Goal: Information Seeking & Learning: Learn about a topic

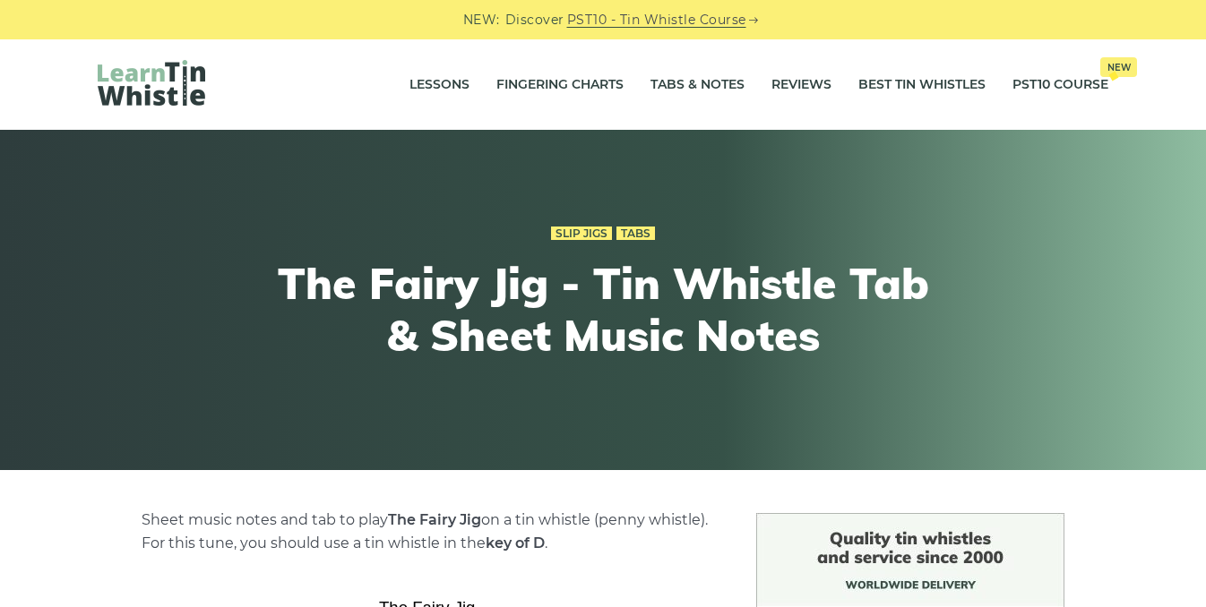
scroll to position [465, 0]
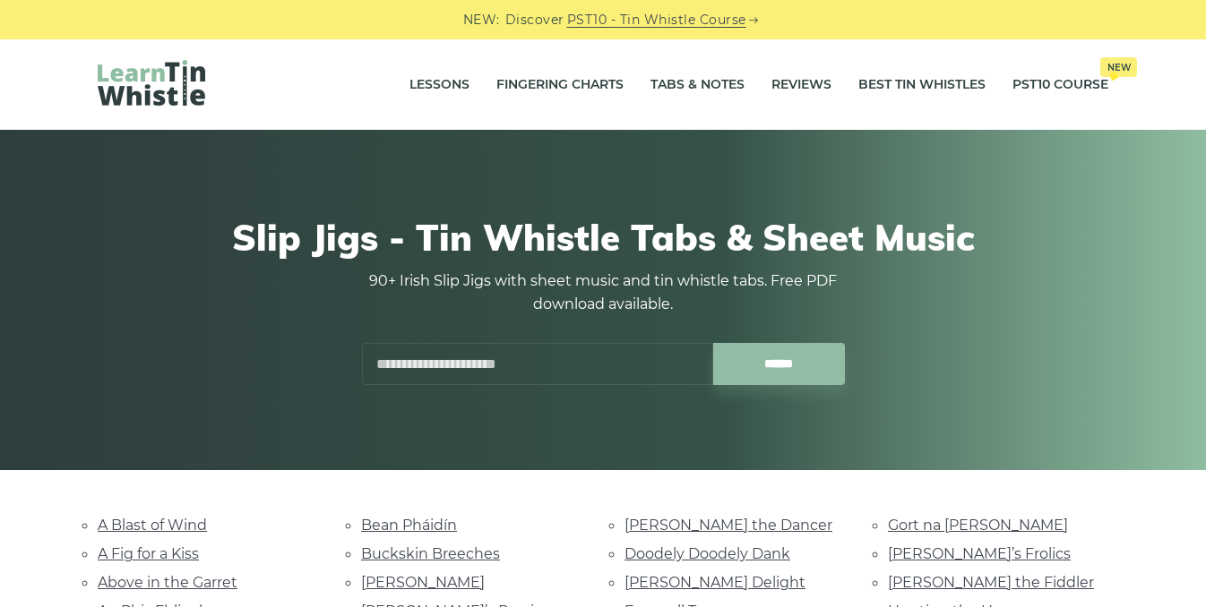
scroll to position [698, 0]
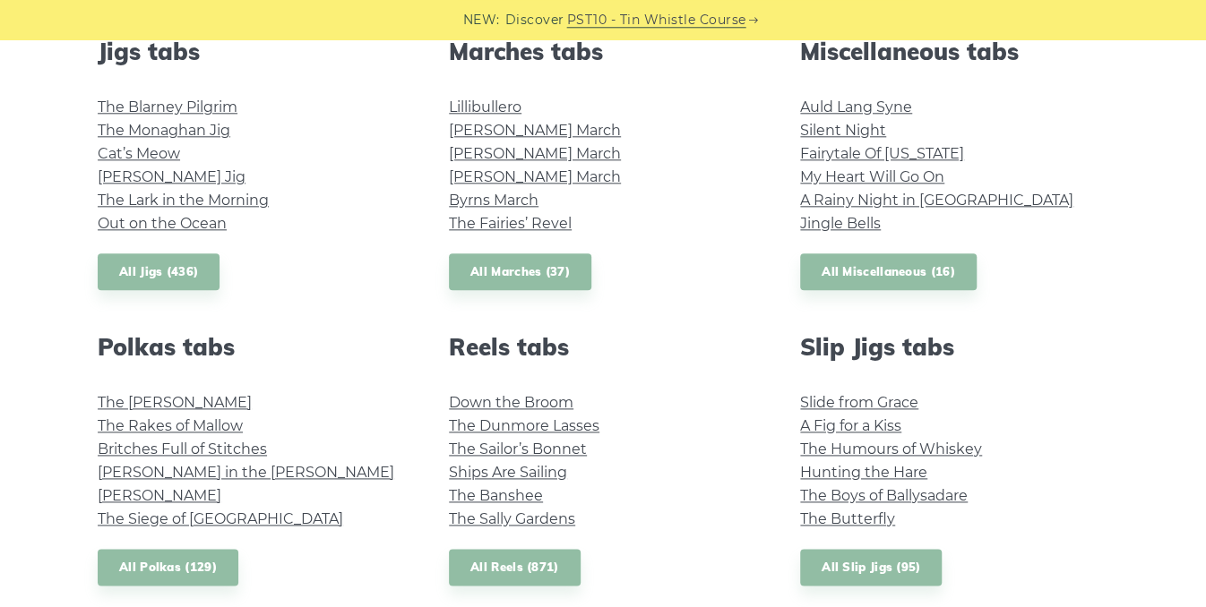
scroll to position [1022, 0]
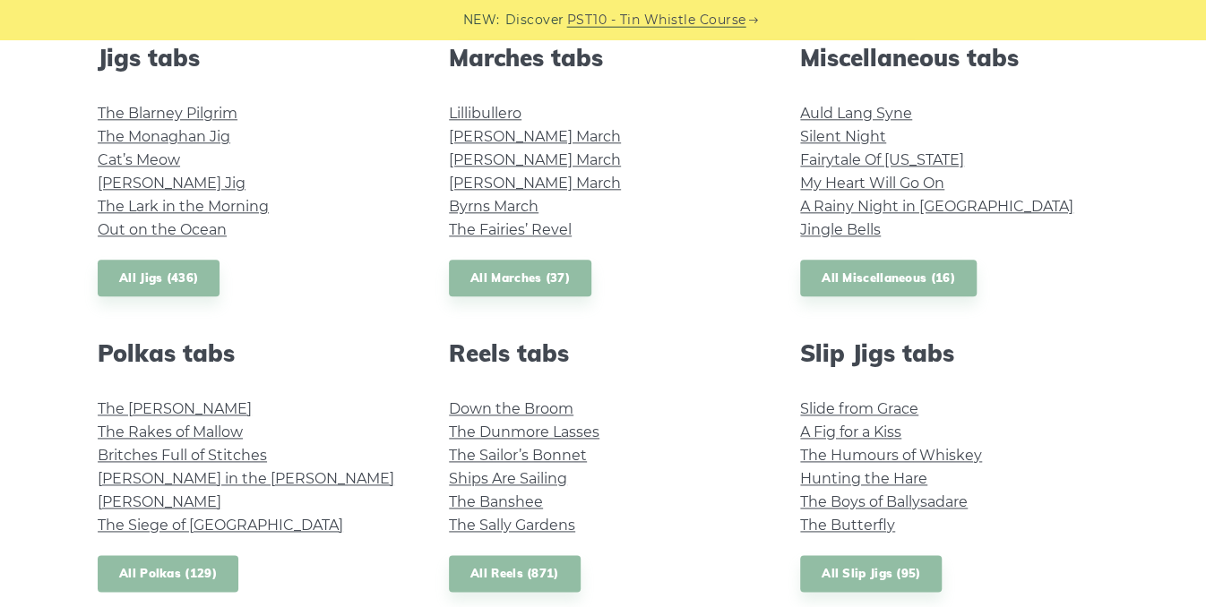
click at [172, 566] on link "All Polkas (129)" at bounding box center [168, 574] width 141 height 37
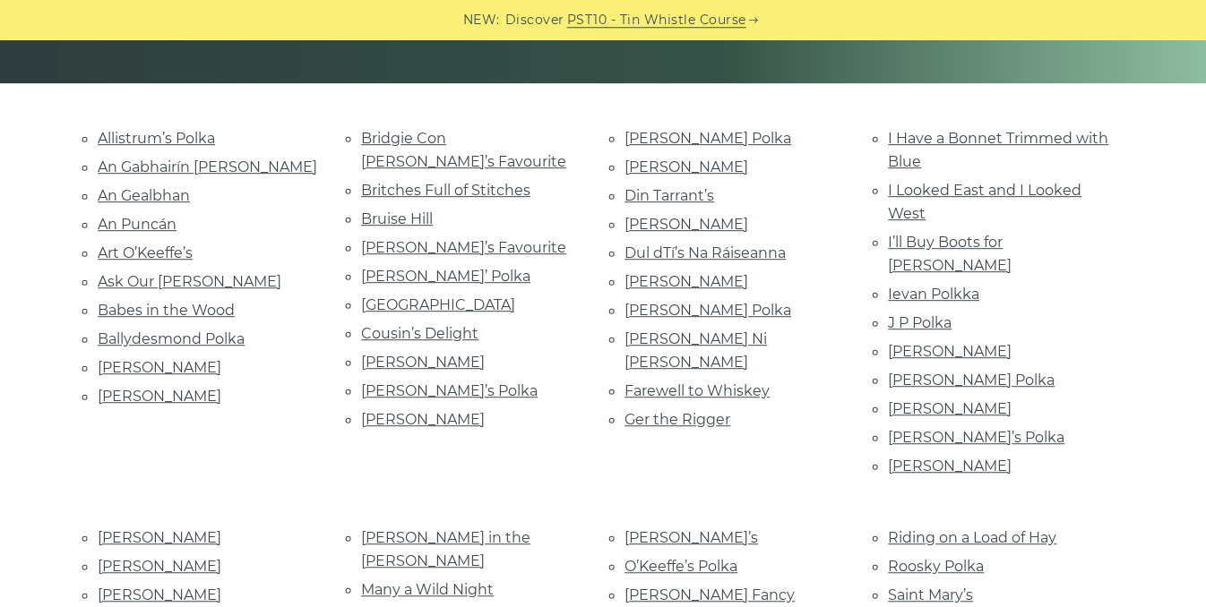
scroll to position [391, 0]
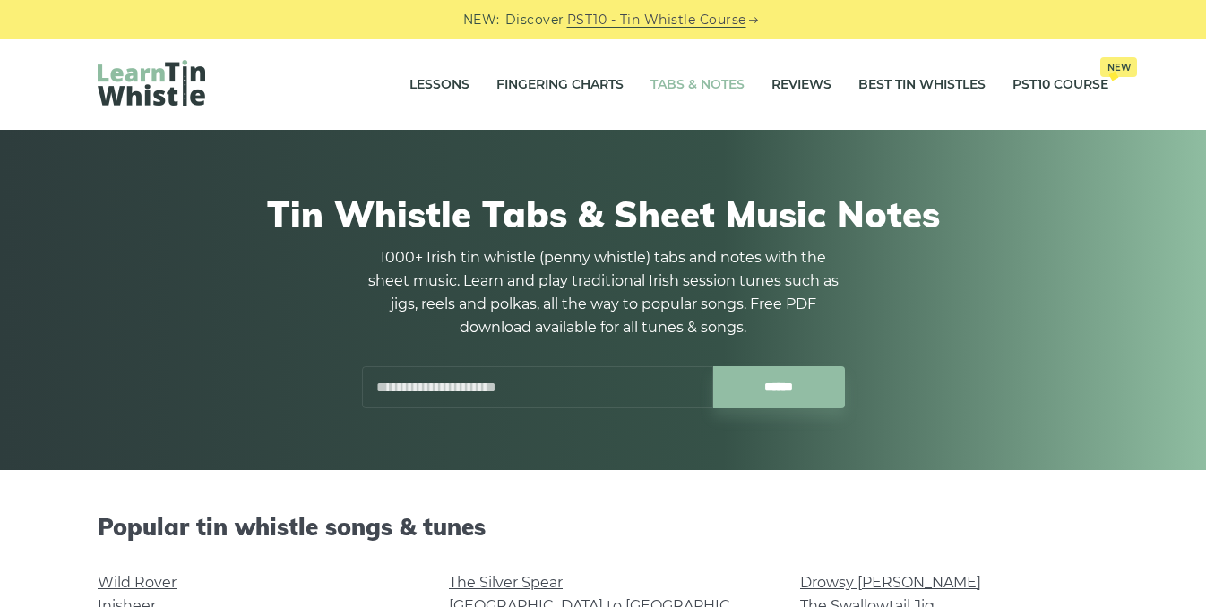
scroll to position [1022, 0]
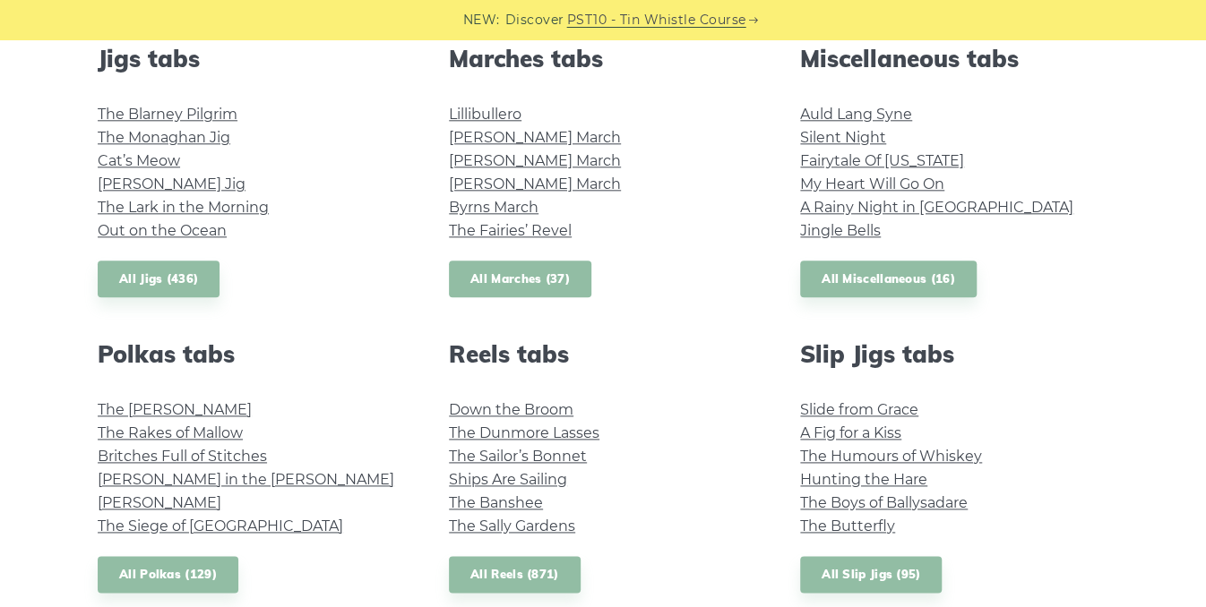
click at [522, 280] on link "All Marches (37)" at bounding box center [520, 279] width 142 height 37
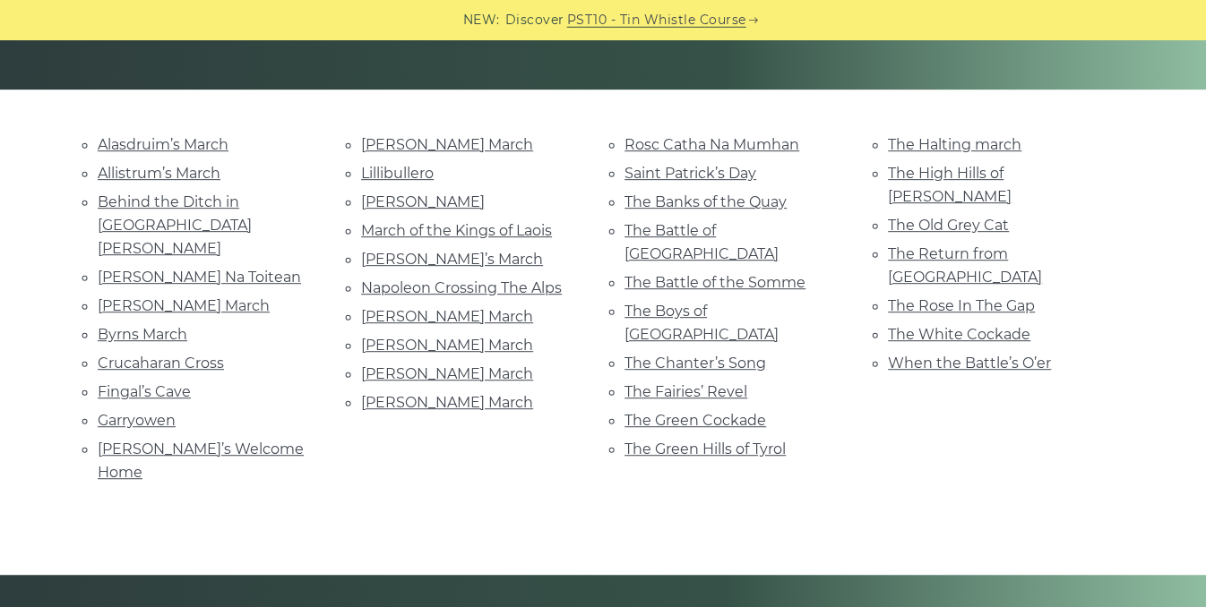
scroll to position [379, 0]
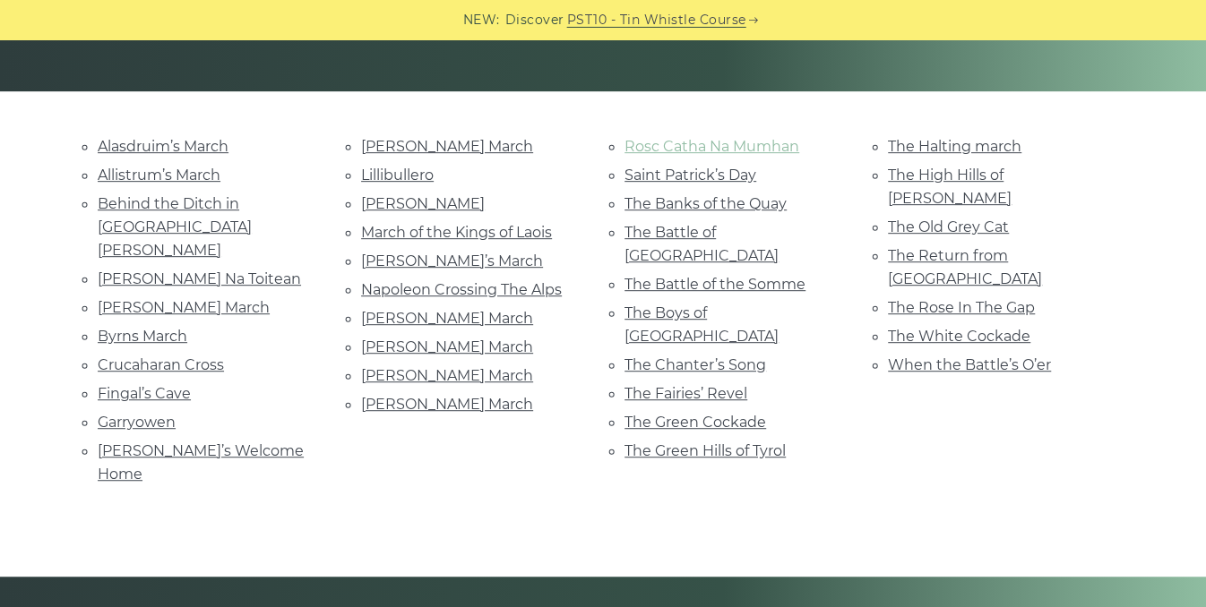
click at [760, 145] on link "Rosc Catha Na Mumhan" at bounding box center [711, 146] width 175 height 17
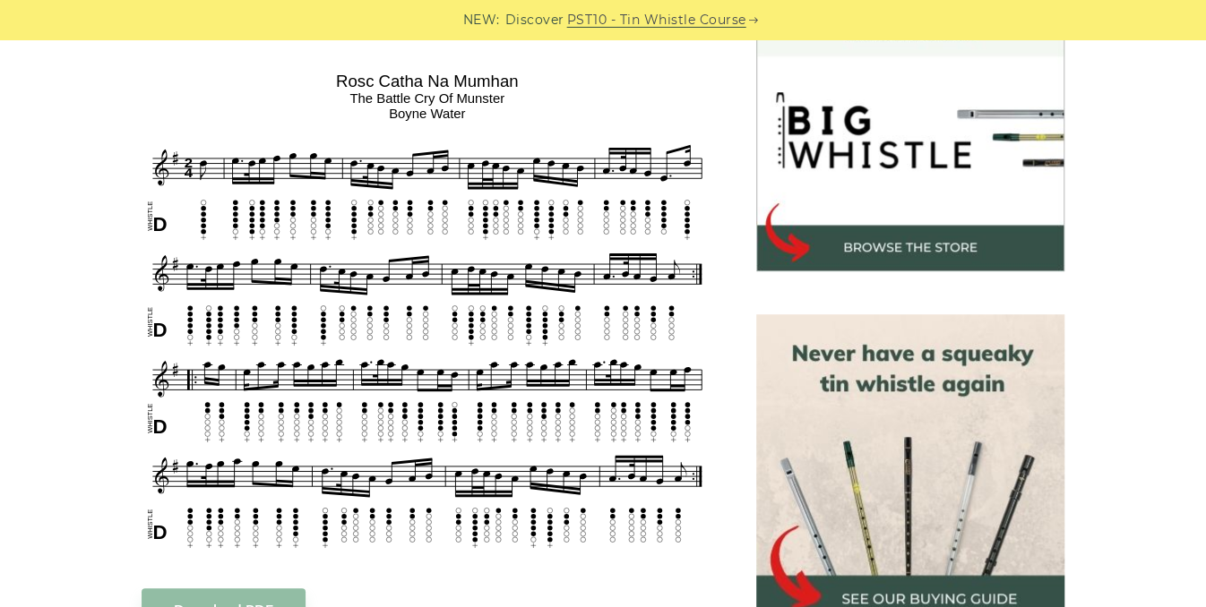
scroll to position [547, 0]
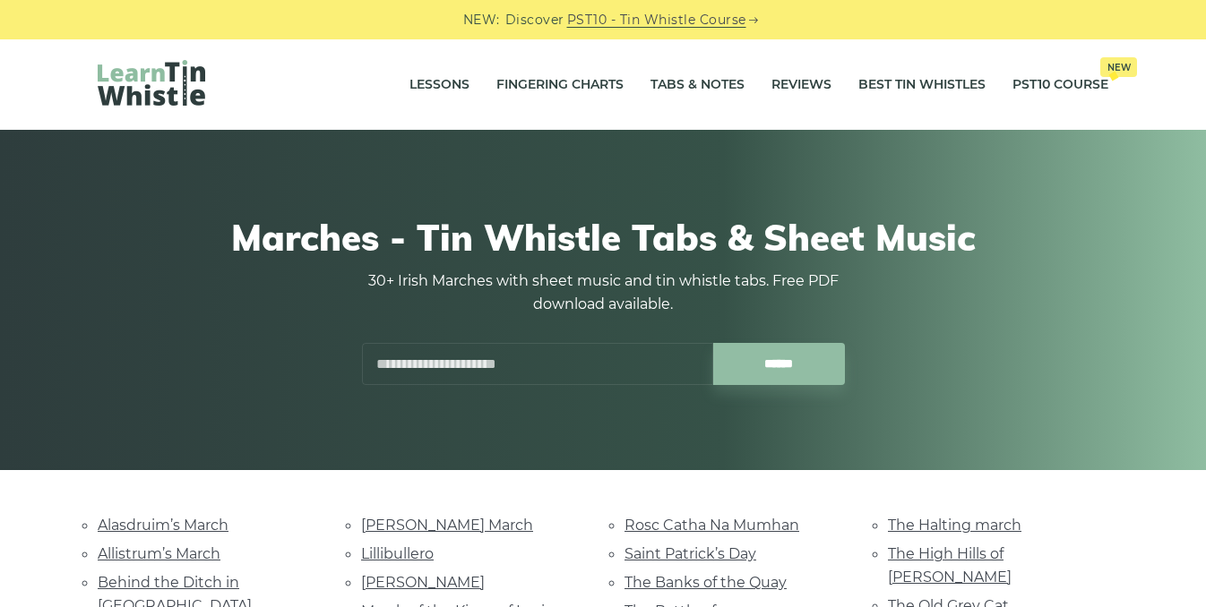
scroll to position [379, 0]
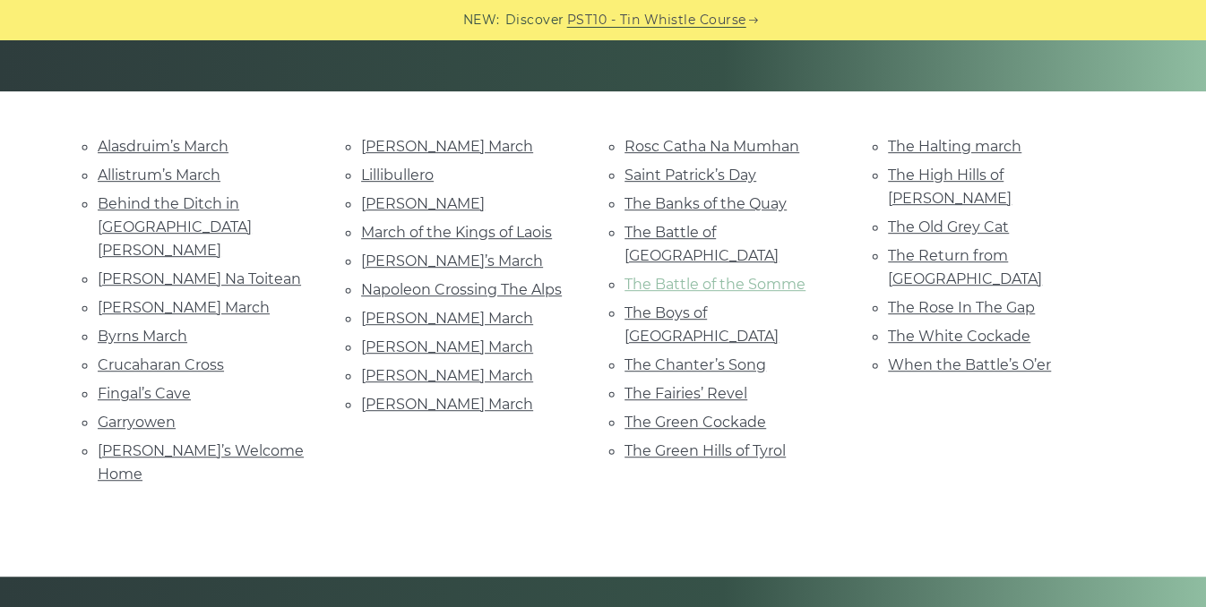
click at [686, 276] on link "The Battle of the Somme" at bounding box center [714, 284] width 181 height 17
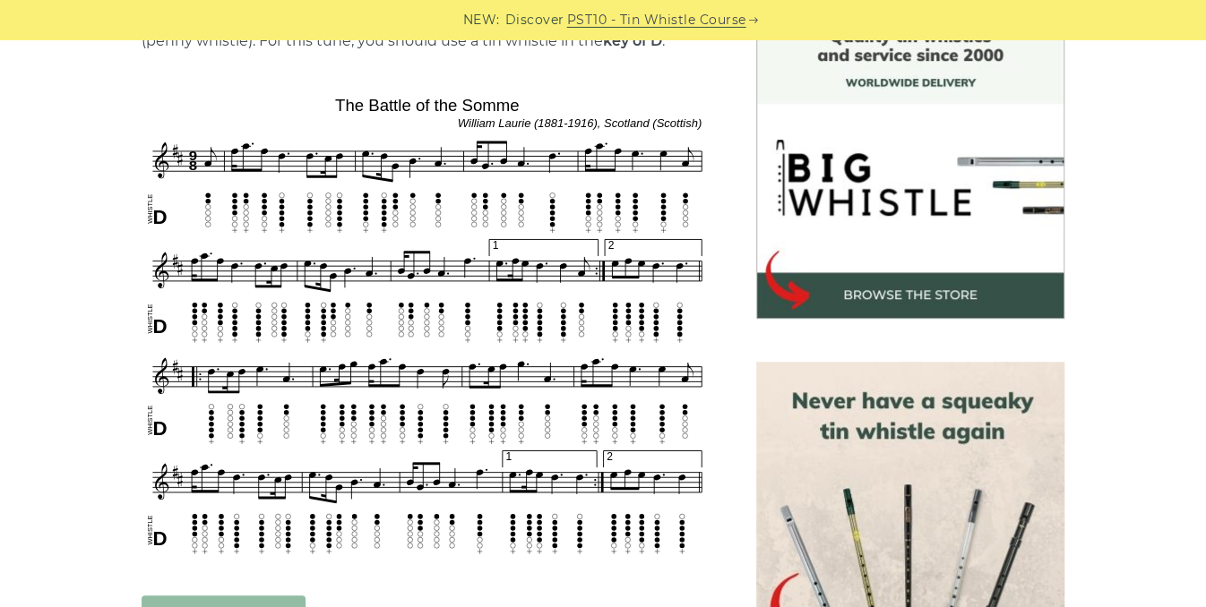
scroll to position [496, 0]
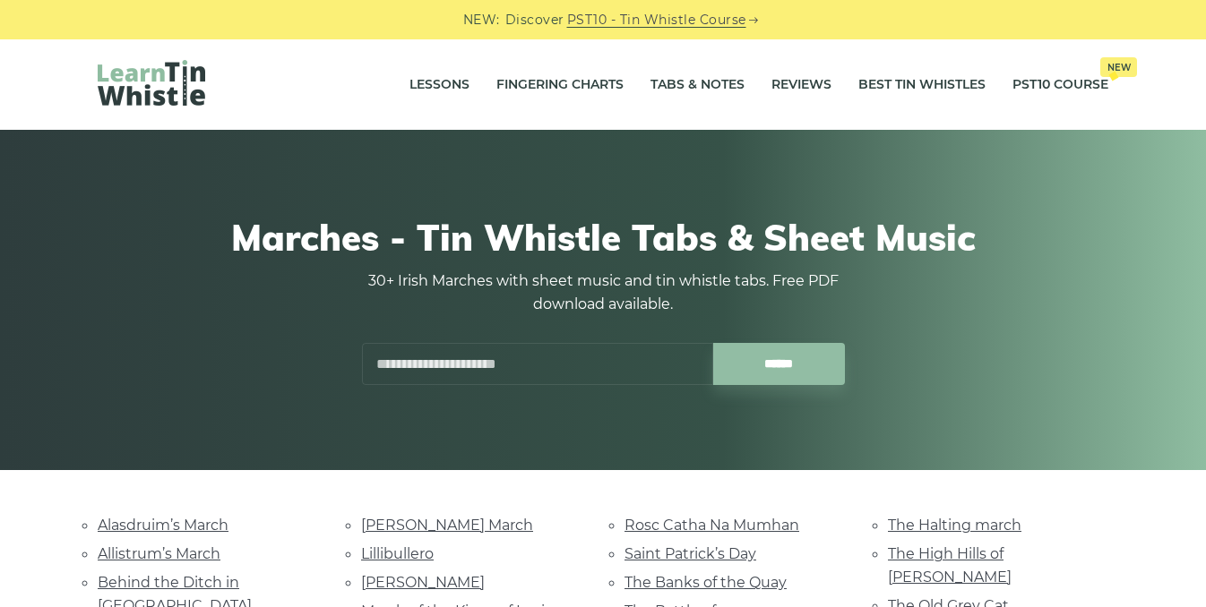
scroll to position [379, 0]
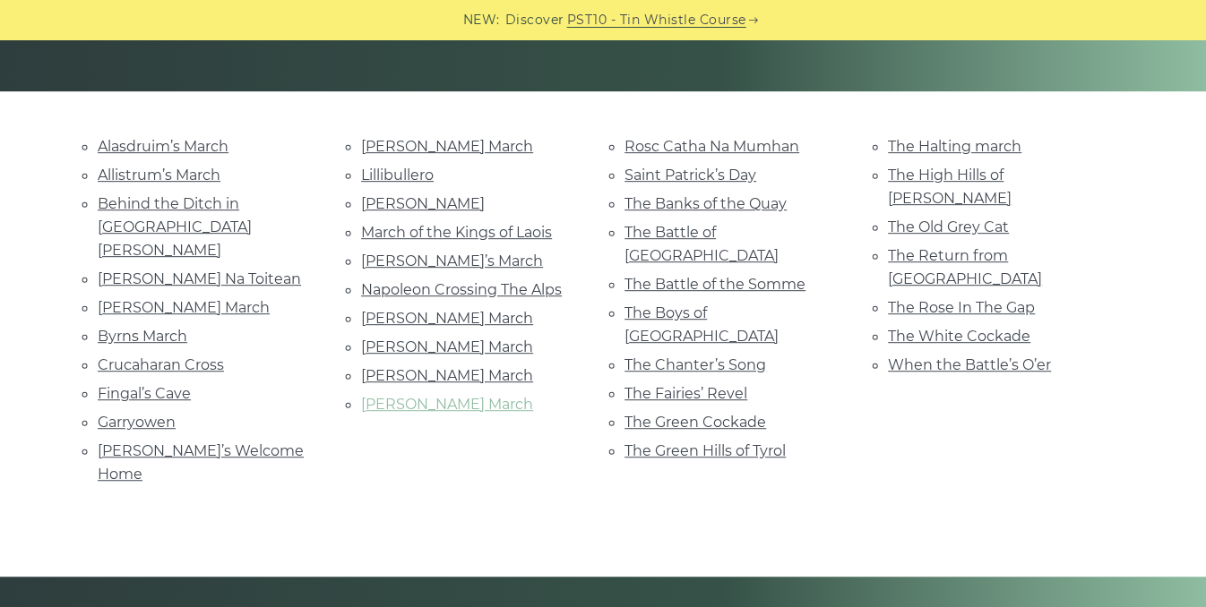
click at [420, 402] on link "Parnell’s March" at bounding box center [447, 404] width 172 height 17
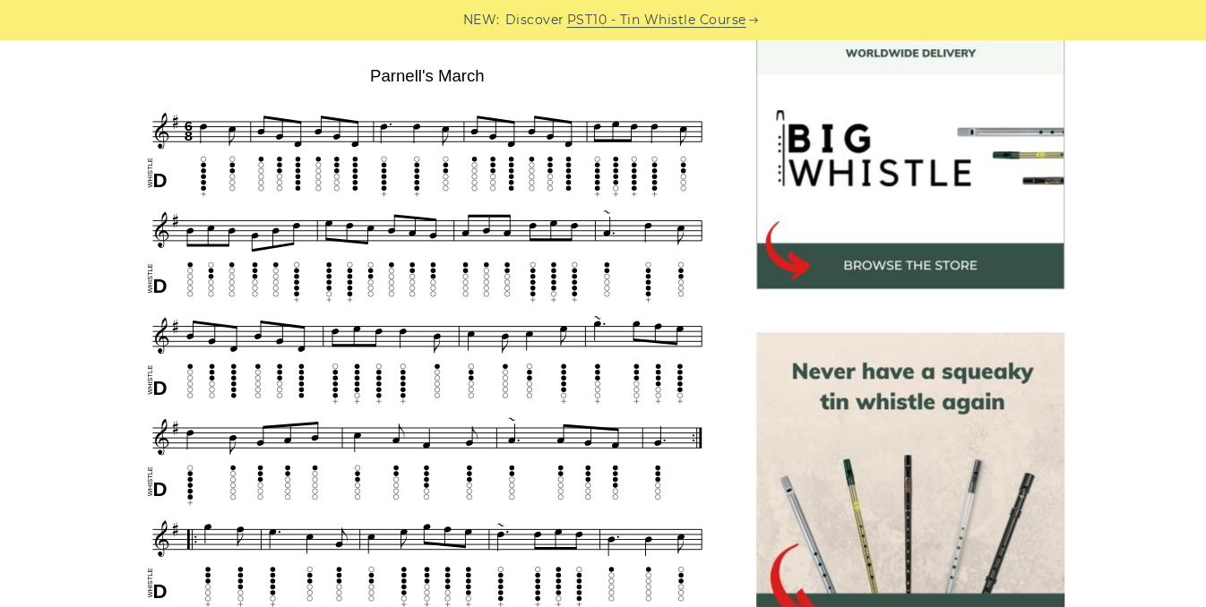
scroll to position [529, 0]
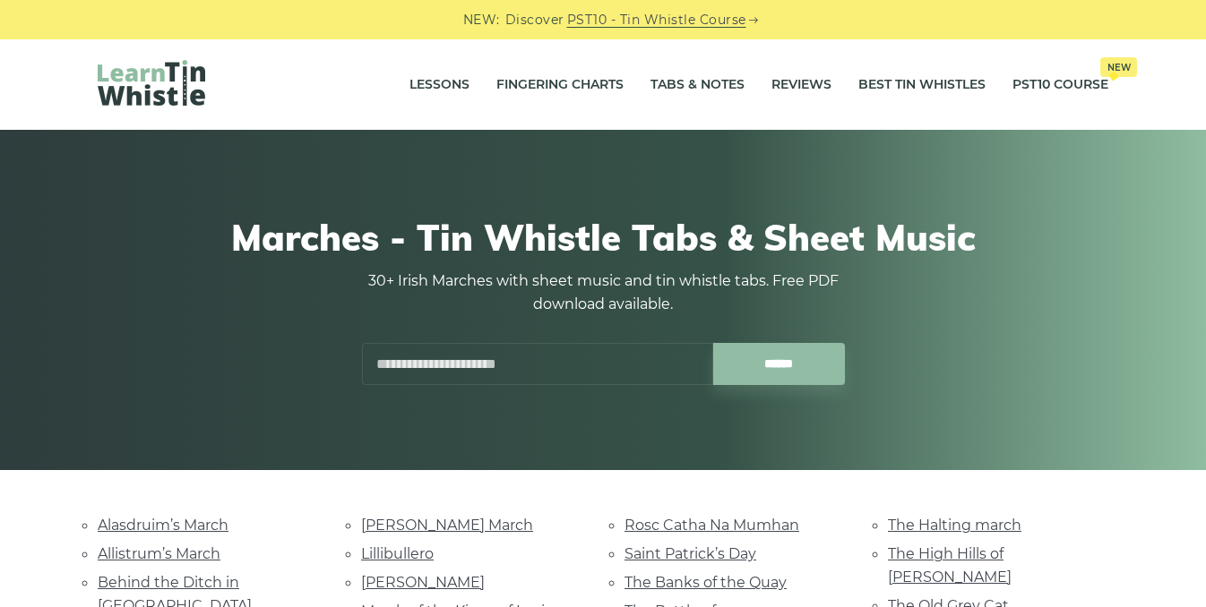
scroll to position [379, 0]
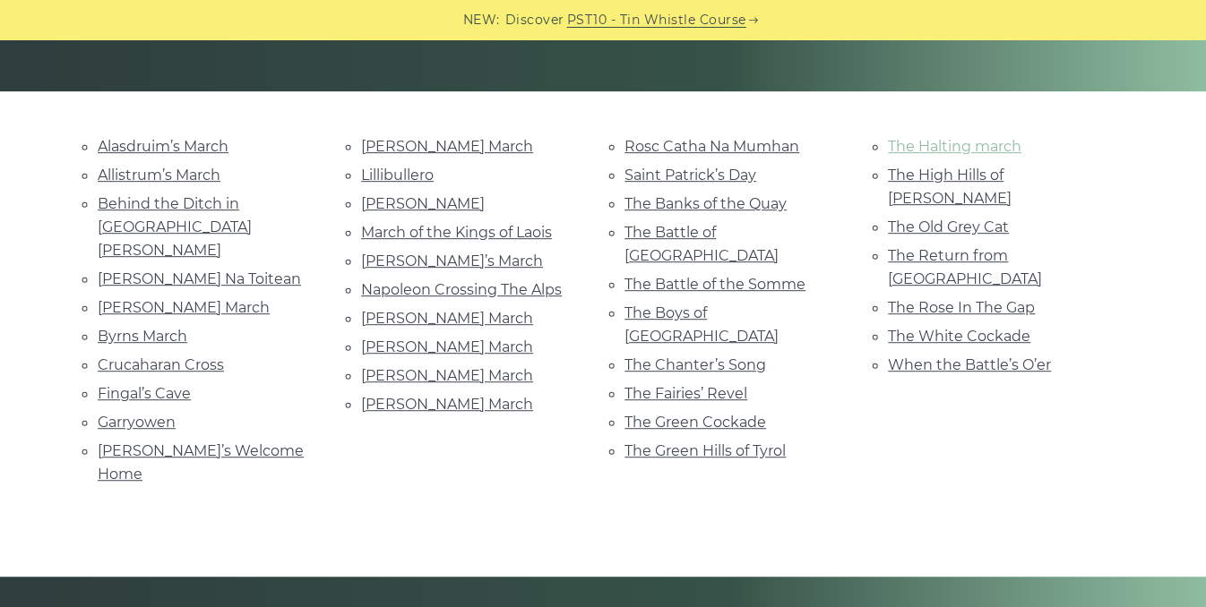
click at [952, 144] on link "The Halting march" at bounding box center [954, 146] width 133 height 17
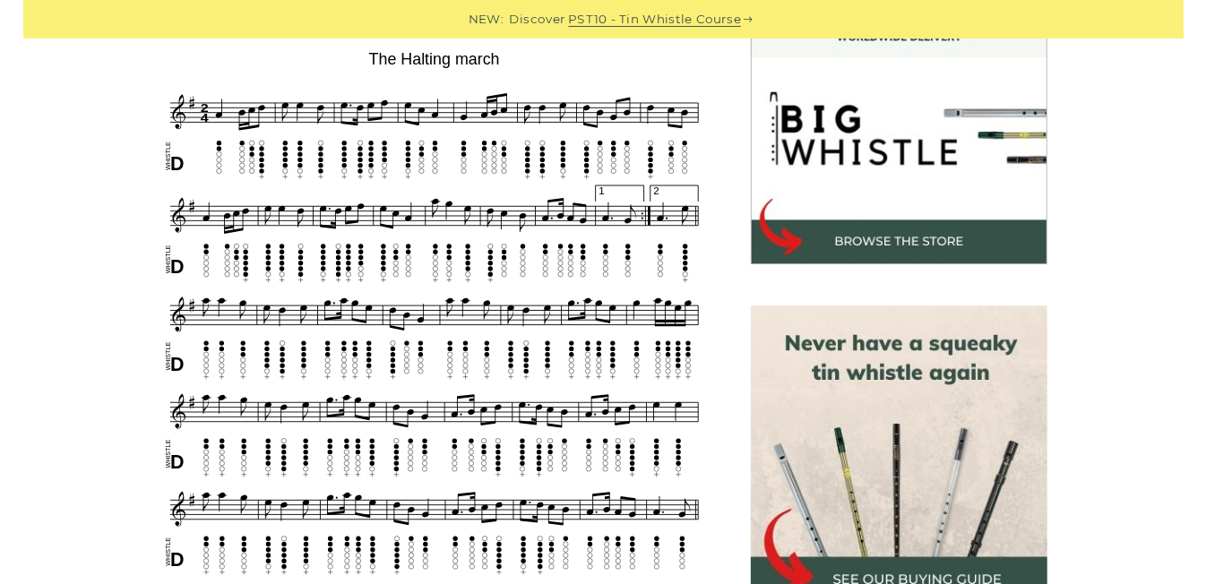
scroll to position [540, 0]
